Goal: Task Accomplishment & Management: Complete application form

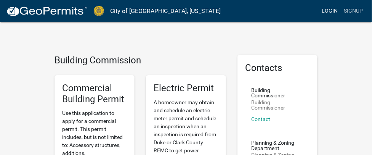
click at [321, 15] on link "Login" at bounding box center [330, 11] width 22 height 14
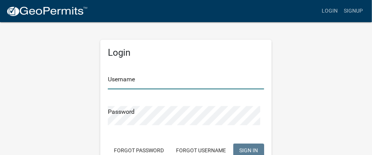
type input "Pinetree"
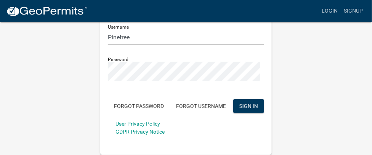
scroll to position [76, 0]
click at [251, 109] on span "SIGN IN" at bounding box center [249, 106] width 19 height 6
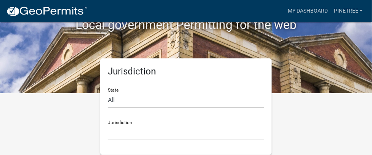
scroll to position [108, 0]
click at [137, 92] on select "All [US_STATE] [US_STATE] [US_STATE] [US_STATE] [US_STATE] [US_STATE] [US_STATE…" at bounding box center [186, 100] width 156 height 16
select select "[US_STATE]"
click at [110, 92] on select "All [US_STATE] [US_STATE] [US_STATE] [US_STATE] [US_STATE] [US_STATE] [US_STATE…" at bounding box center [186, 100] width 156 height 16
click at [179, 117] on div "Jurisdiction City of [GEOGRAPHIC_DATA], [US_STATE] City of [GEOGRAPHIC_DATA], […" at bounding box center [186, 127] width 156 height 26
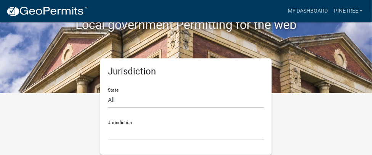
click at [124, 115] on div "Jurisdiction City of [GEOGRAPHIC_DATA], [US_STATE] City of [GEOGRAPHIC_DATA], […" at bounding box center [186, 127] width 156 height 26
click at [140, 66] on h5 "Jurisdiction" at bounding box center [186, 71] width 156 height 11
click at [290, 73] on div "Jurisdiction State All [US_STATE] [US_STATE] [US_STATE] [US_STATE] [US_STATE] […" at bounding box center [186, 106] width 275 height 97
click at [180, 139] on div "Jurisdiction State All [US_STATE] [US_STATE] [US_STATE] [US_STATE] [US_STATE] […" at bounding box center [186, 106] width 172 height 97
click at [54, 16] on img at bounding box center [47, 11] width 82 height 11
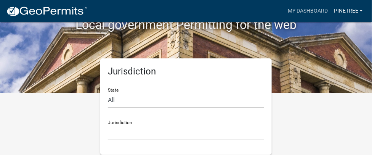
click at [350, 13] on link "Pinetree" at bounding box center [348, 11] width 35 height 14
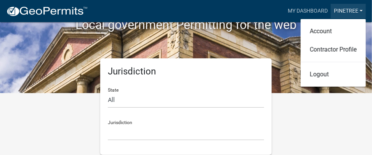
click at [350, 13] on link "Pinetree" at bounding box center [348, 11] width 35 height 14
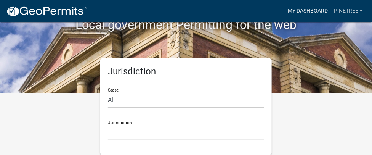
click at [305, 12] on link "My Dashboard" at bounding box center [308, 11] width 46 height 14
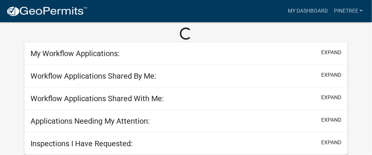
scroll to position [70, 0]
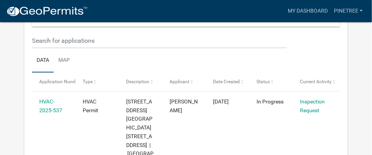
scroll to position [136, 0]
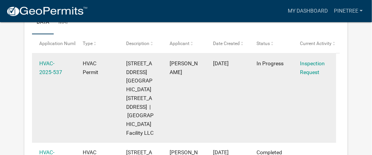
click at [316, 77] on div "Inspection Request" at bounding box center [314, 68] width 29 height 18
click at [314, 75] on link "Inspection Request" at bounding box center [312, 67] width 25 height 15
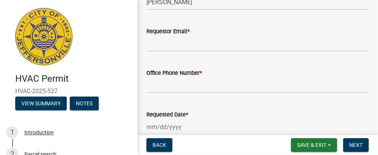
scroll to position [76, 0]
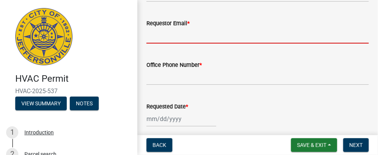
click at [238, 43] on input "Requestor Email *" at bounding box center [257, 36] width 222 height 16
type input "[EMAIL_ADDRESS][DOMAIN_NAME]"
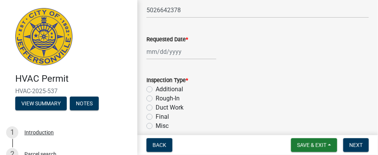
scroll to position [153, 0]
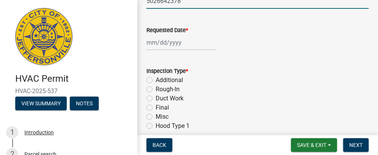
click at [233, 9] on input "5026642378" at bounding box center [257, 1] width 222 height 16
type input "5"
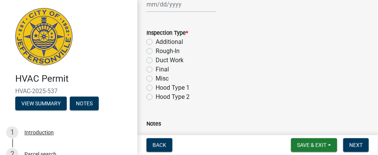
type input "6156066238"
click at [216, 12] on div at bounding box center [181, 5] width 70 height 16
select select "9"
select select "2025"
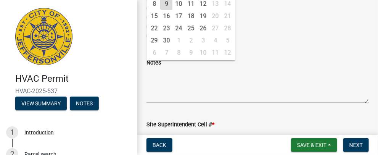
scroll to position [267, 0]
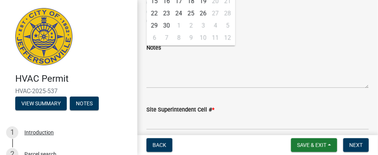
type input "[DATE]"
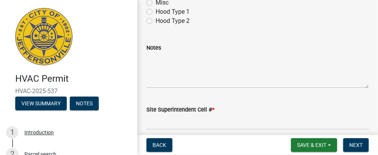
radio input "true"
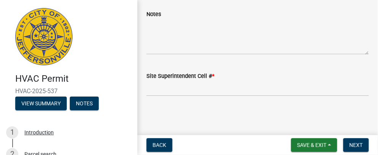
scroll to position [386, 0]
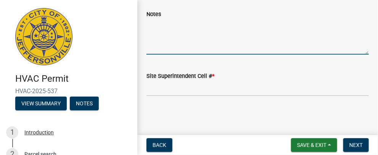
click at [165, 55] on textarea "Notes" at bounding box center [257, 37] width 222 height 36
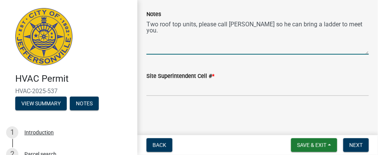
click at [185, 55] on textarea "Two roof top units, please call [PERSON_NAME] so he can bring a ladder to meet …" at bounding box center [257, 37] width 222 height 36
click at [201, 55] on textarea "Two roof top units, please call [PERSON_NAME] so he can bring a ladder to meet …" at bounding box center [257, 37] width 222 height 36
type textarea "Two roof top units, please call [PERSON_NAME] so he can bring a ladder to meet …"
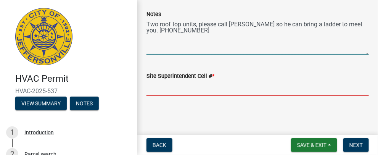
click at [245, 85] on input "Site Superintendent Cell # *" at bounding box center [257, 88] width 222 height 16
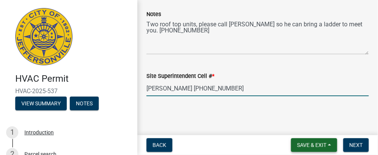
type input "[PERSON_NAME] [PHONE_NUMBER]"
click at [297, 142] on span "Save & Exit" at bounding box center [311, 145] width 29 height 6
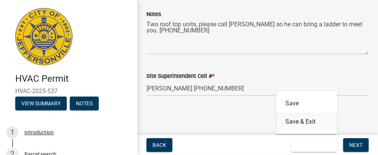
click at [290, 119] on button "Save & Exit" at bounding box center [307, 122] width 61 height 18
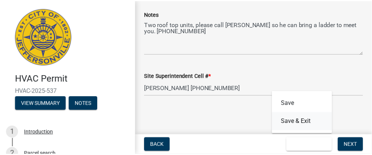
scroll to position [0, 0]
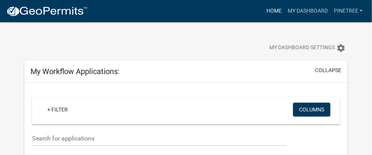
click at [264, 14] on link "Home" at bounding box center [274, 11] width 21 height 14
